Goal: Task Accomplishment & Management: Use online tool/utility

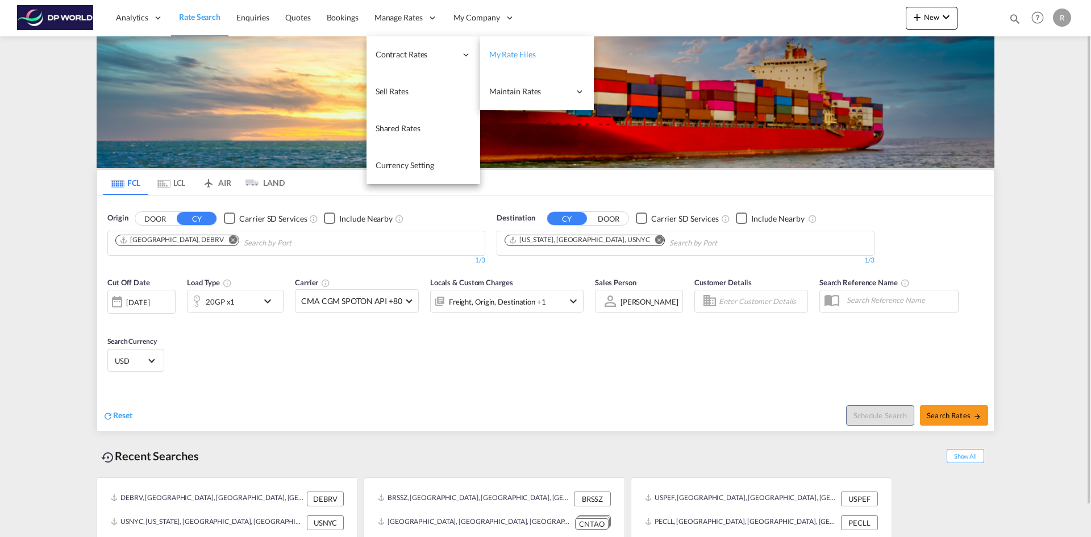
click at [503, 53] on span "My Rate Files" at bounding box center [512, 54] width 47 height 10
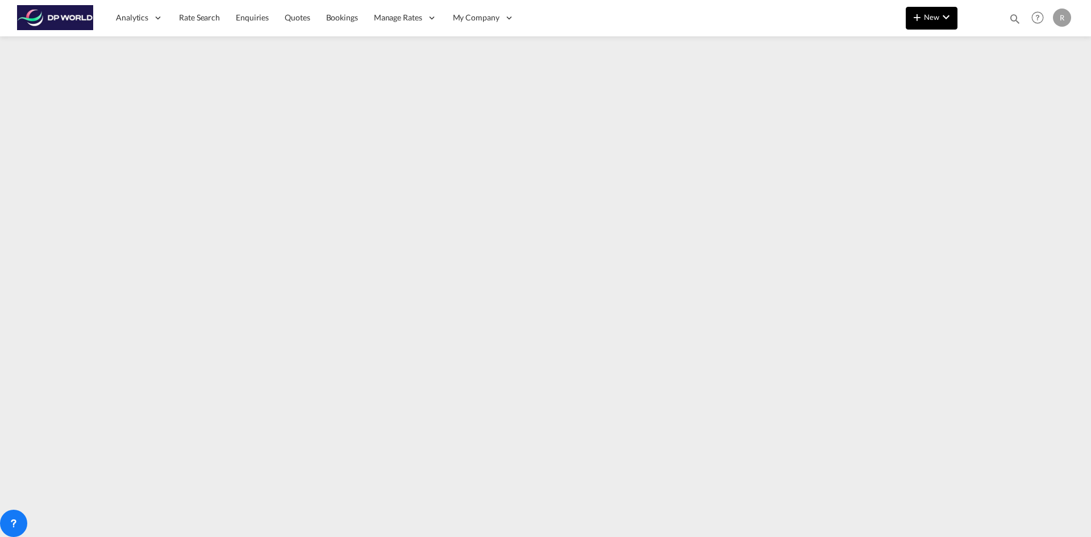
click at [916, 12] on span "New" at bounding box center [931, 16] width 43 height 9
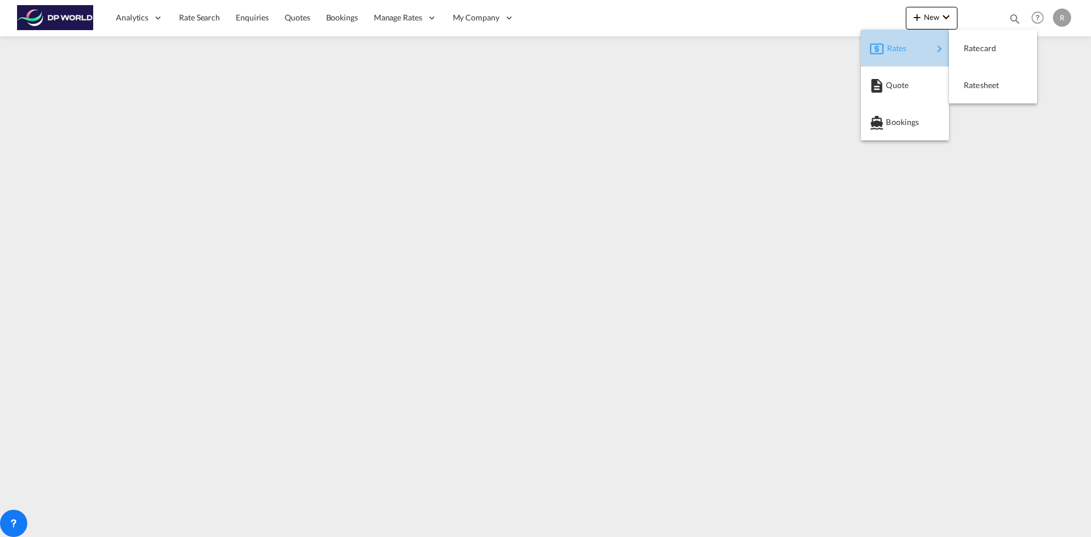
click at [911, 52] on div "Rates" at bounding box center [909, 48] width 45 height 28
click at [976, 87] on span "Ratesheet" at bounding box center [969, 85] width 12 height 23
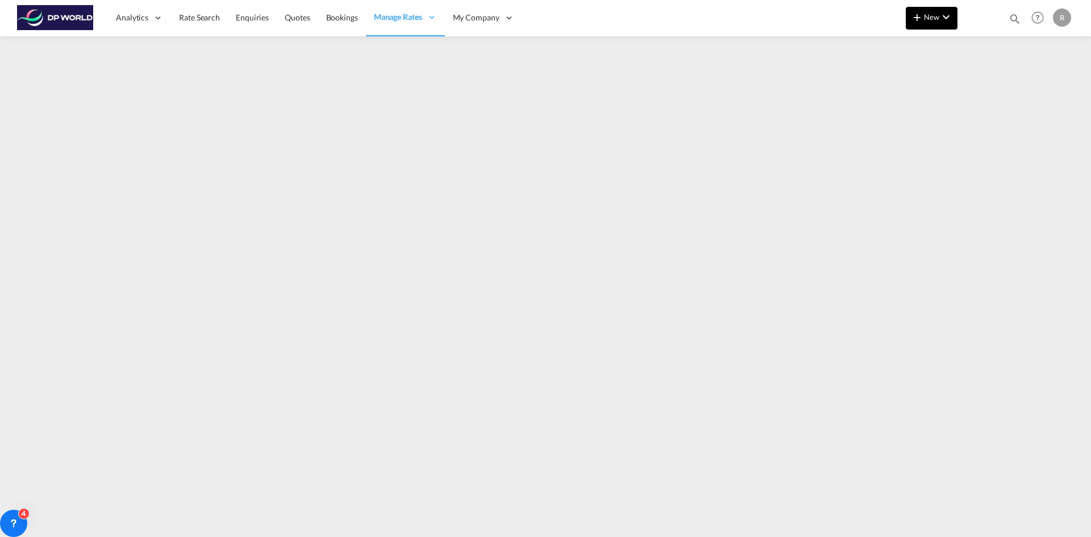
click at [921, 18] on md-icon "icon-plus 400-fg" at bounding box center [917, 17] width 14 height 14
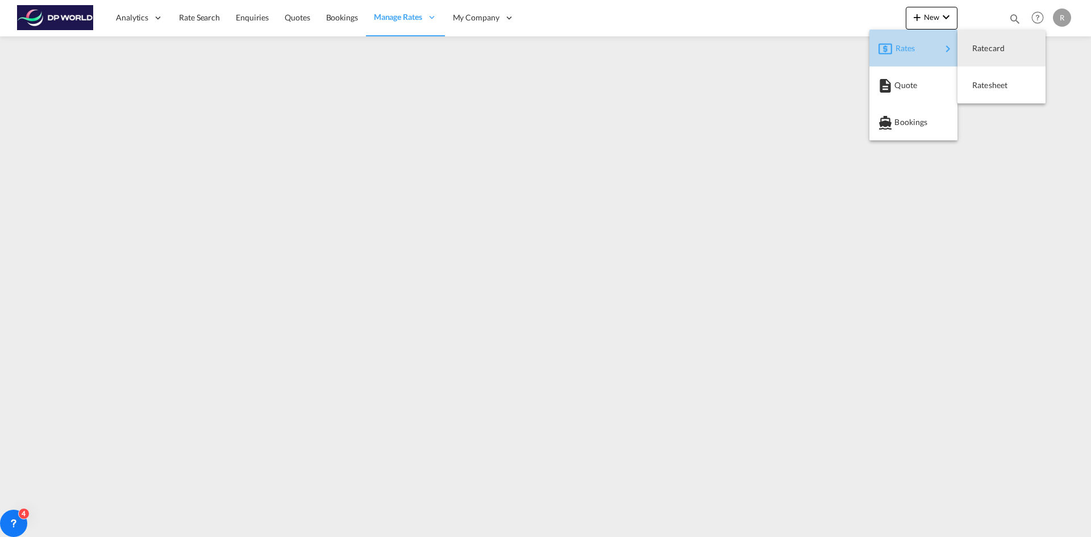
click at [932, 45] on div "Rates" at bounding box center [917, 48] width 45 height 28
click at [984, 85] on span "Ratesheet" at bounding box center [978, 85] width 12 height 23
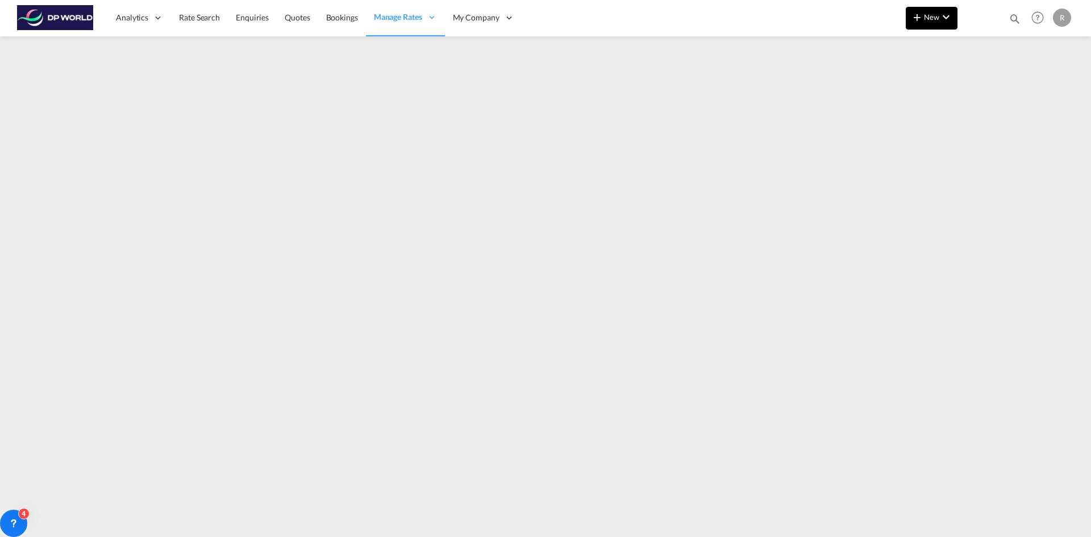
click at [924, 18] on span "New" at bounding box center [931, 16] width 43 height 9
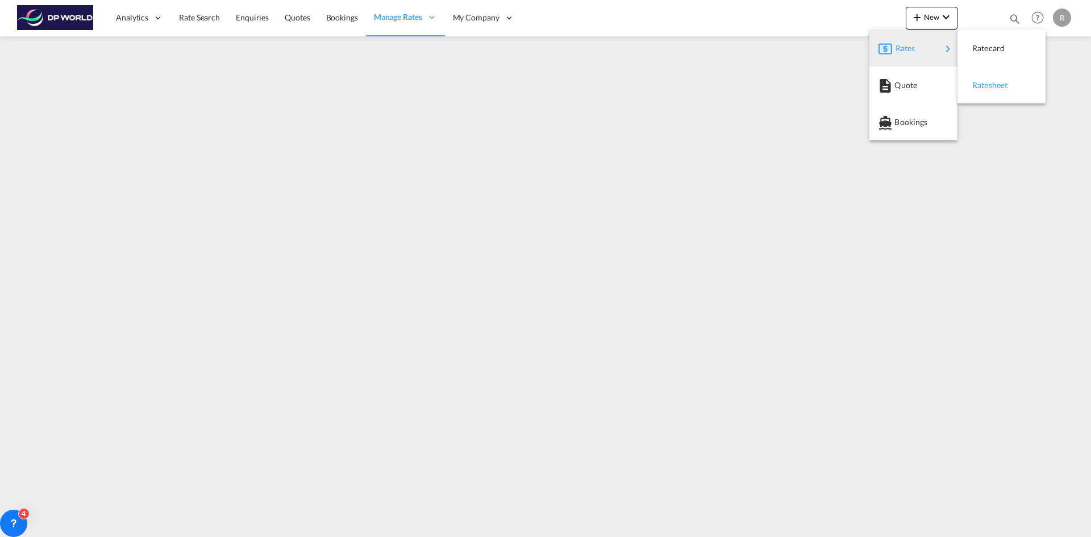
click at [995, 92] on div "Ratesheet" at bounding box center [993, 85] width 42 height 28
